Goal: Navigation & Orientation: Find specific page/section

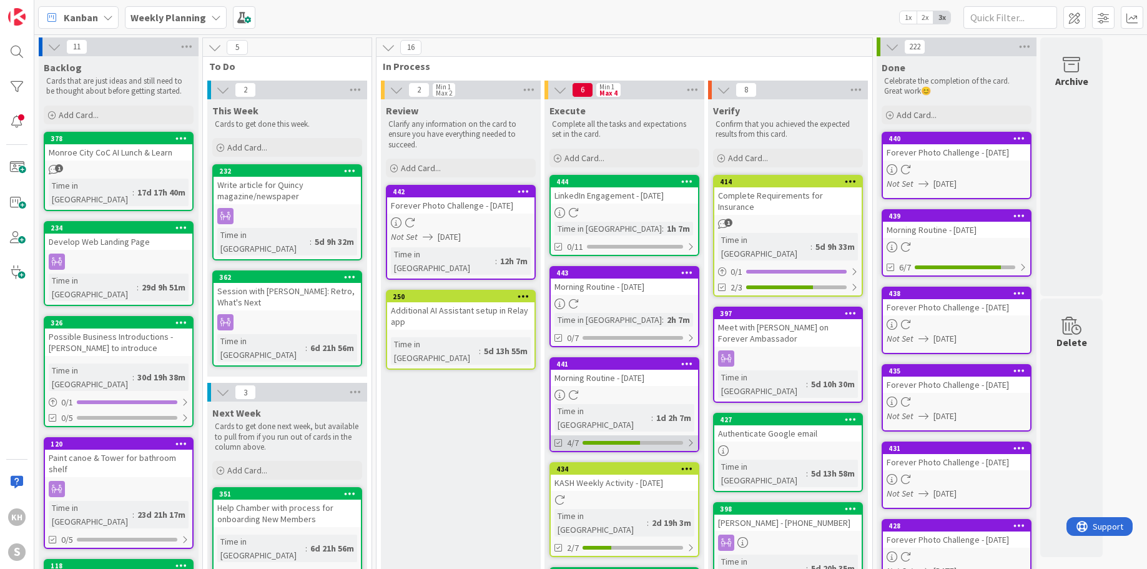
click at [694, 438] on div at bounding box center [690, 443] width 7 height 10
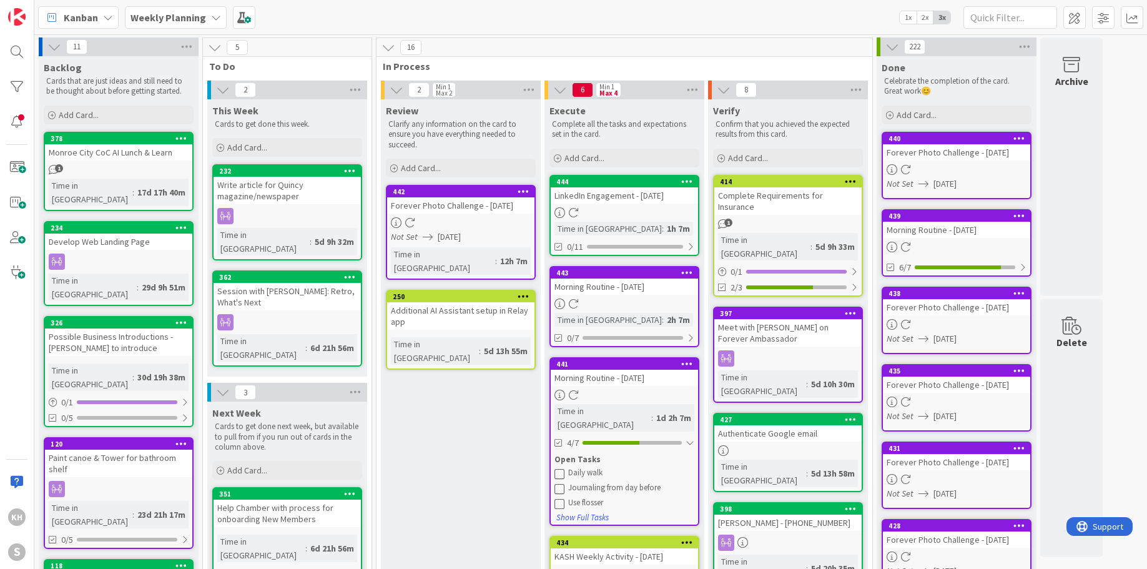
click at [558, 498] on icon at bounding box center [560, 503] width 10 height 10
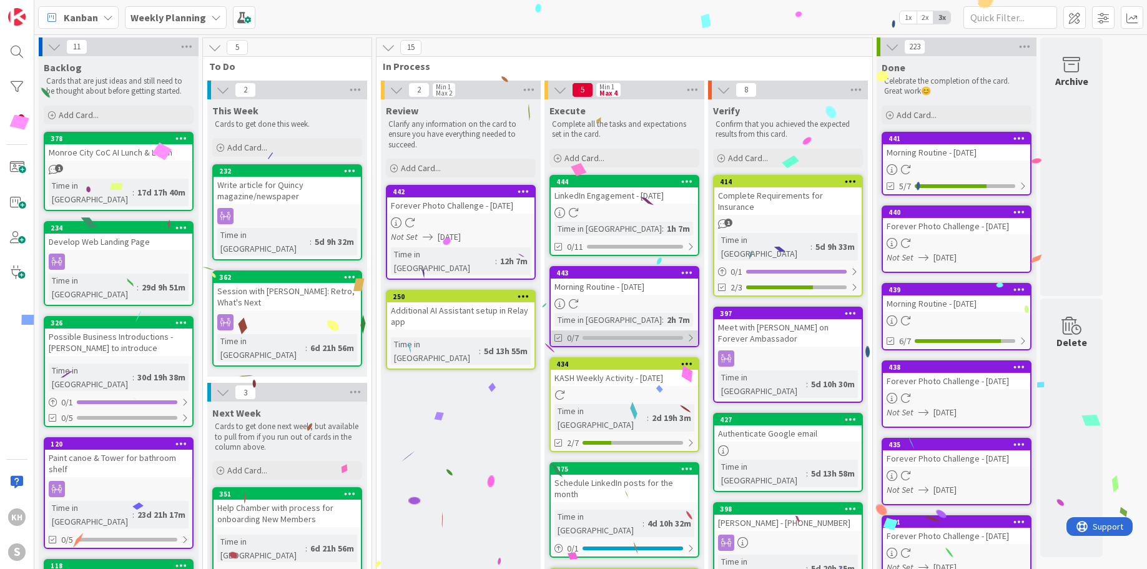
click at [693, 337] on div at bounding box center [690, 338] width 7 height 10
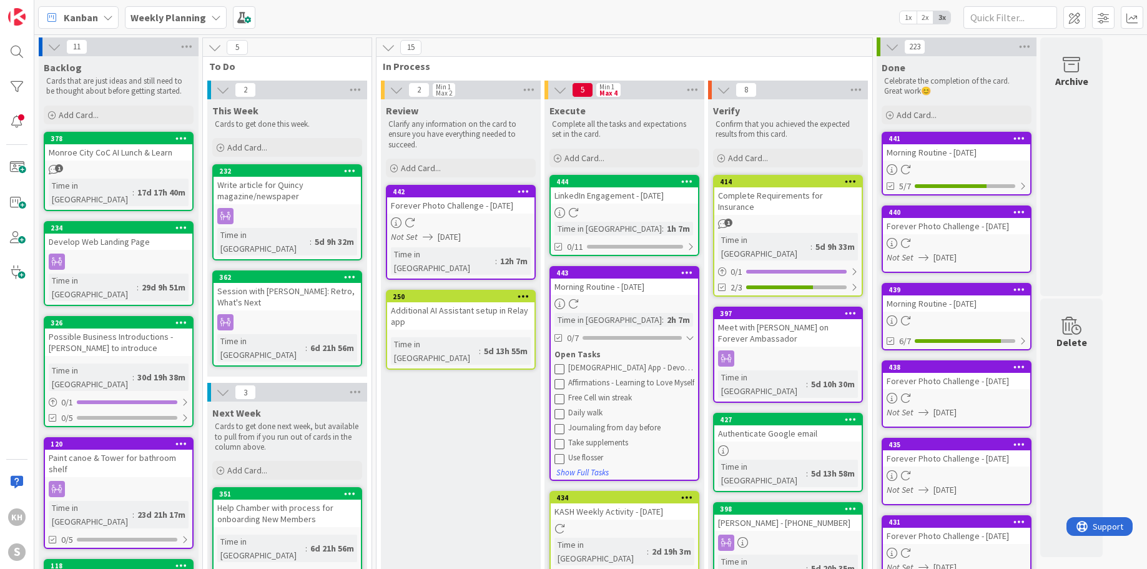
click at [560, 370] on icon at bounding box center [560, 368] width 10 height 10
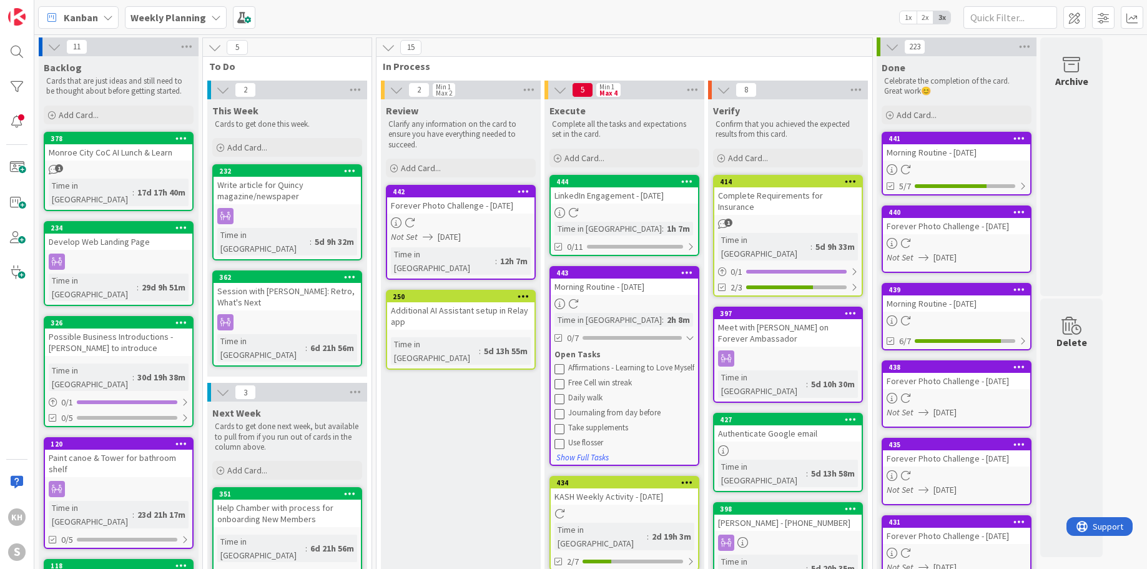
click at [560, 371] on icon at bounding box center [560, 368] width 10 height 10
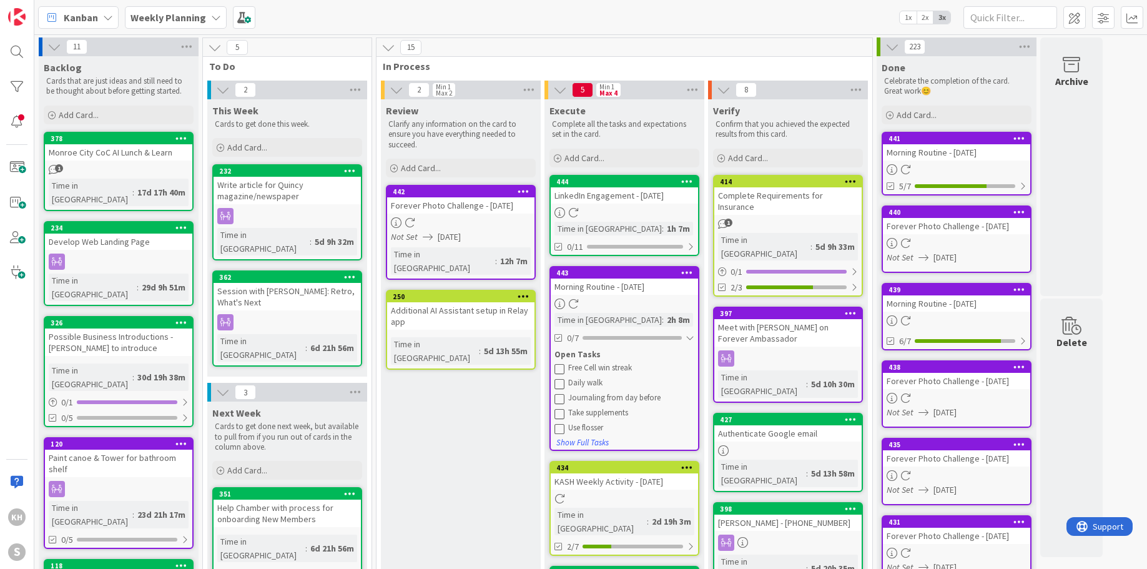
click at [560, 371] on icon at bounding box center [560, 368] width 10 height 10
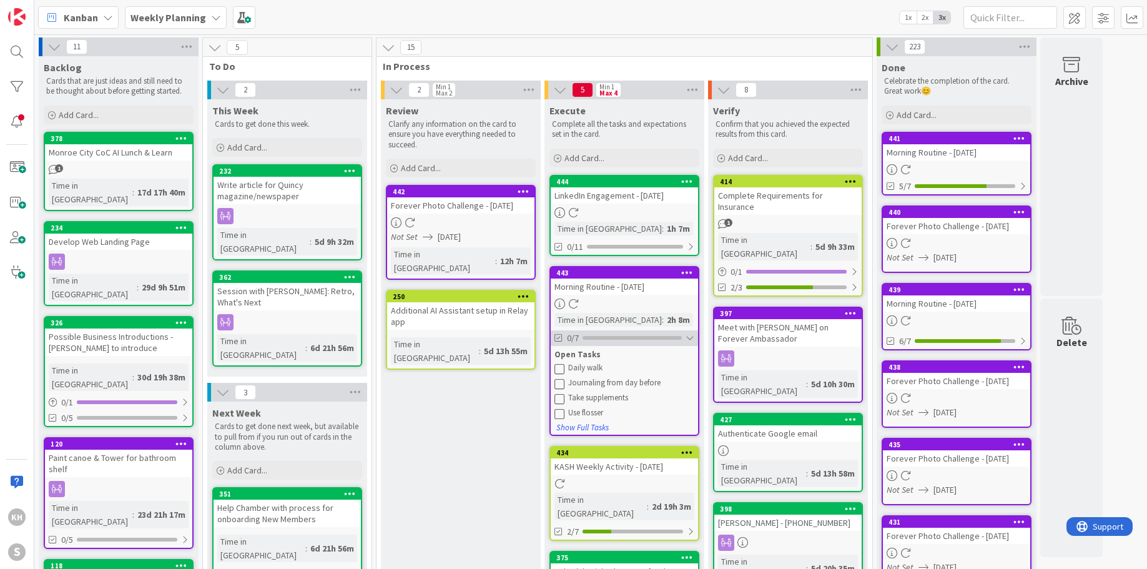
click at [690, 335] on div at bounding box center [690, 338] width 9 height 10
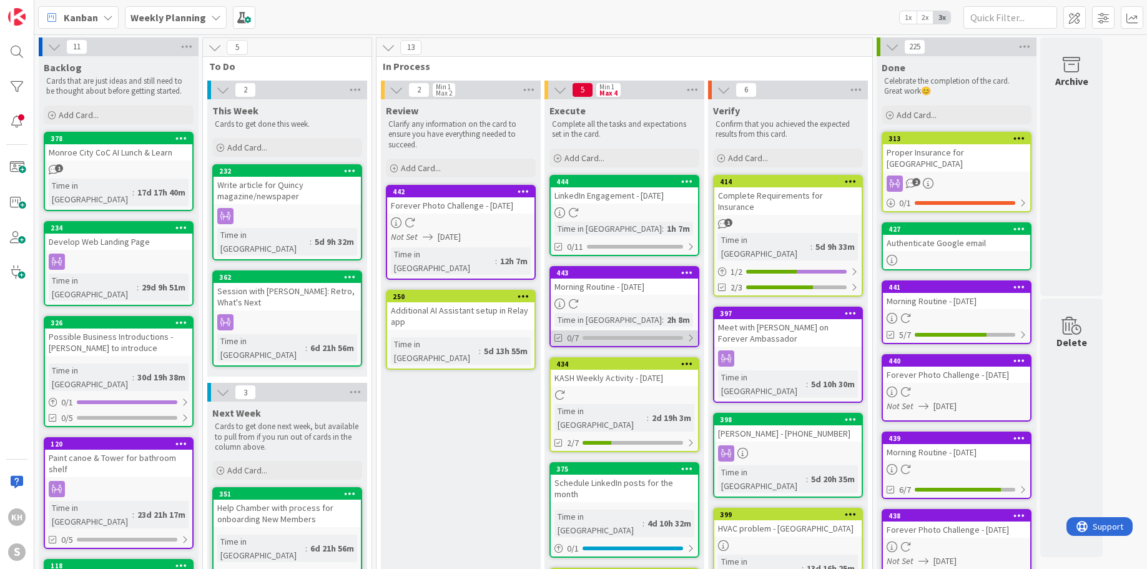
click at [691, 341] on div at bounding box center [690, 338] width 7 height 10
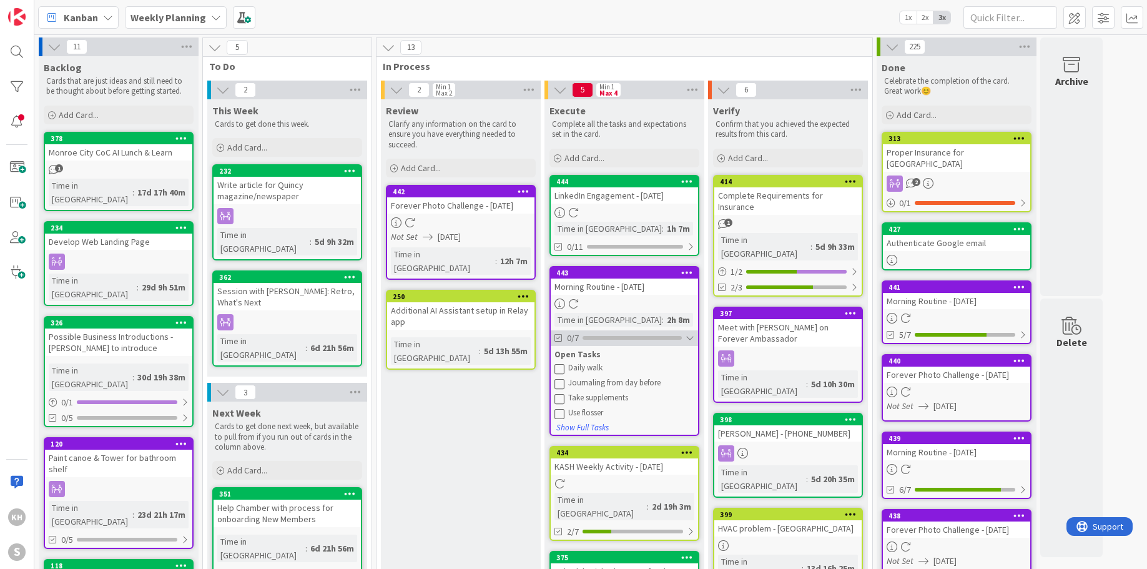
click at [689, 340] on div at bounding box center [690, 338] width 9 height 10
